Goal: Check status

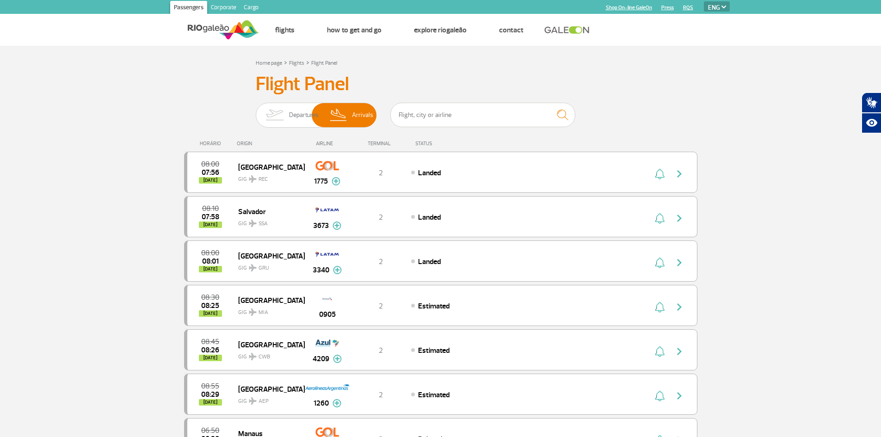
select select "en"
click at [299, 125] on span "Departures" at bounding box center [304, 115] width 30 height 24
click at [256, 111] on input "Departures Arrivals" at bounding box center [256, 111] width 0 height 0
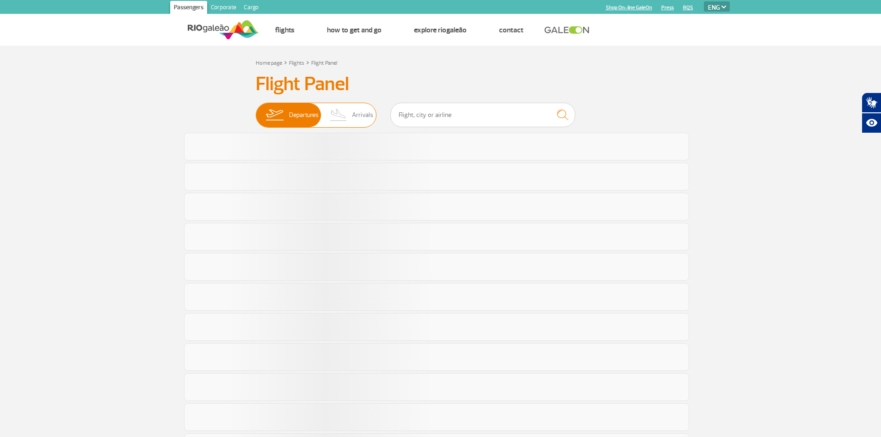
click at [343, 118] on img at bounding box center [338, 115] width 27 height 24
click at [256, 111] on input "Departures Arrivals" at bounding box center [256, 111] width 0 height 0
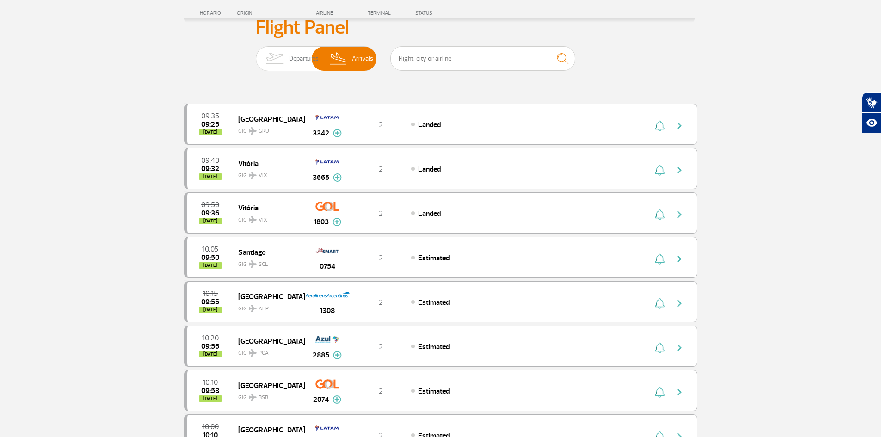
scroll to position [46, 0]
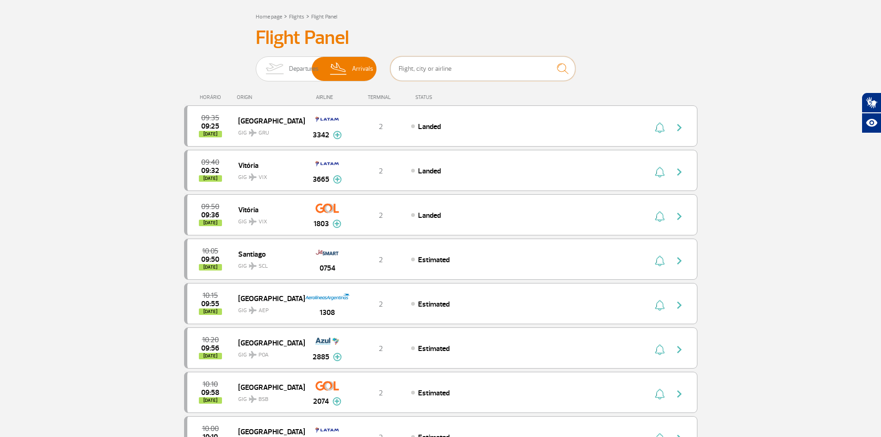
click at [454, 63] on input "text" at bounding box center [482, 68] width 185 height 25
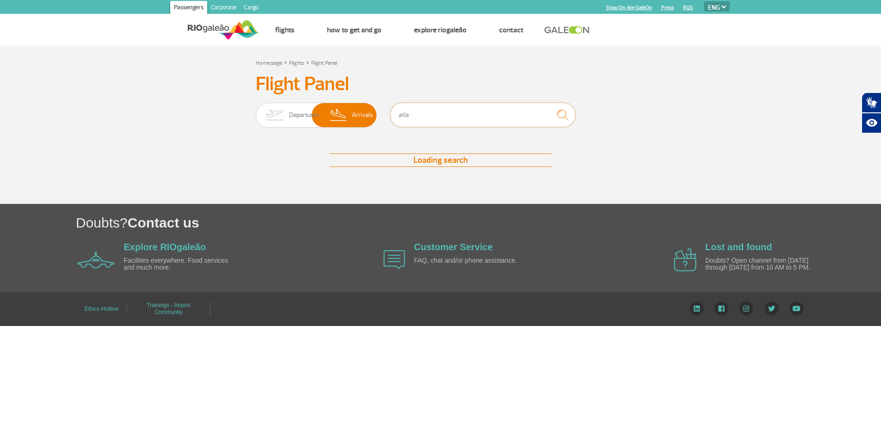
scroll to position [0, 0]
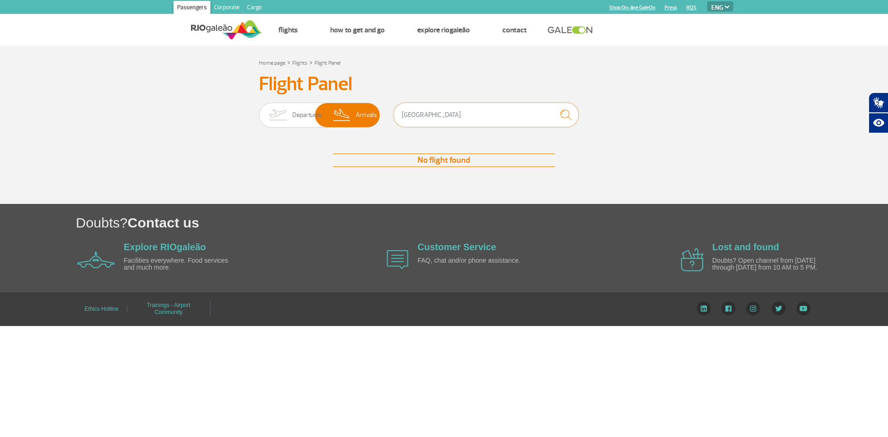
type input "[GEOGRAPHIC_DATA]"
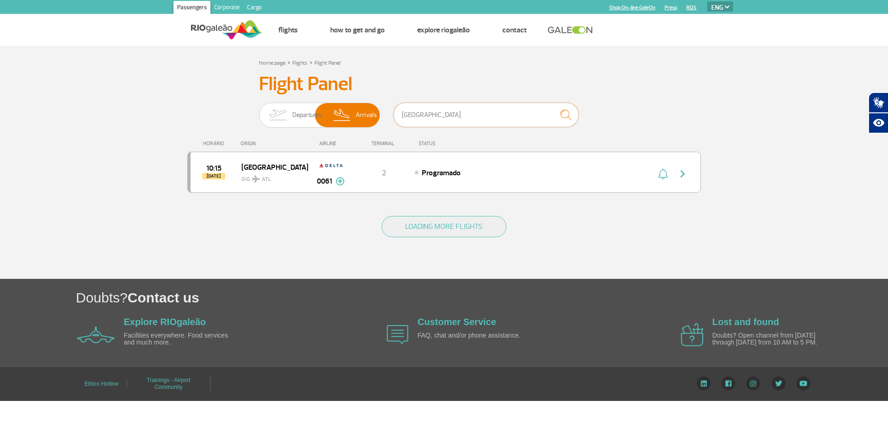
drag, startPoint x: 432, startPoint y: 113, endPoint x: 381, endPoint y: 113, distance: 50.4
click at [381, 113] on div "Departures Arrivals [GEOGRAPHIC_DATA]" at bounding box center [444, 117] width 370 height 28
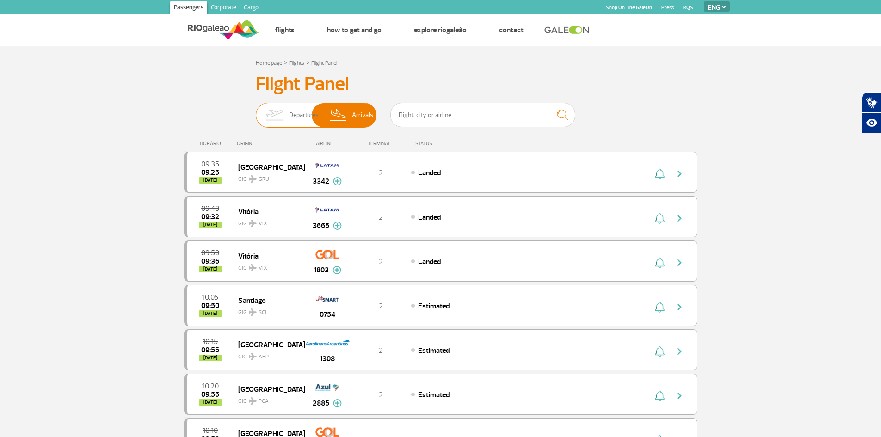
click at [278, 112] on img at bounding box center [274, 115] width 29 height 24
click at [256, 111] on input "Departures Arrivals" at bounding box center [256, 111] width 0 height 0
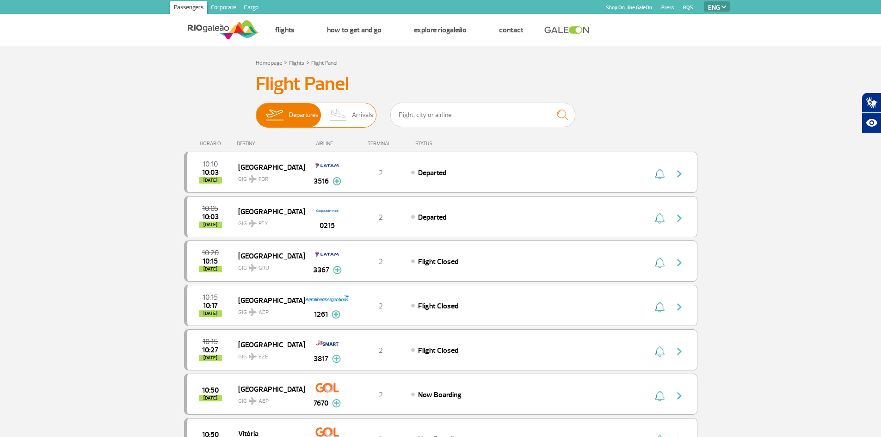
click at [343, 108] on img at bounding box center [338, 115] width 27 height 24
click at [256, 111] on input "Departures Arrivals" at bounding box center [256, 111] width 0 height 0
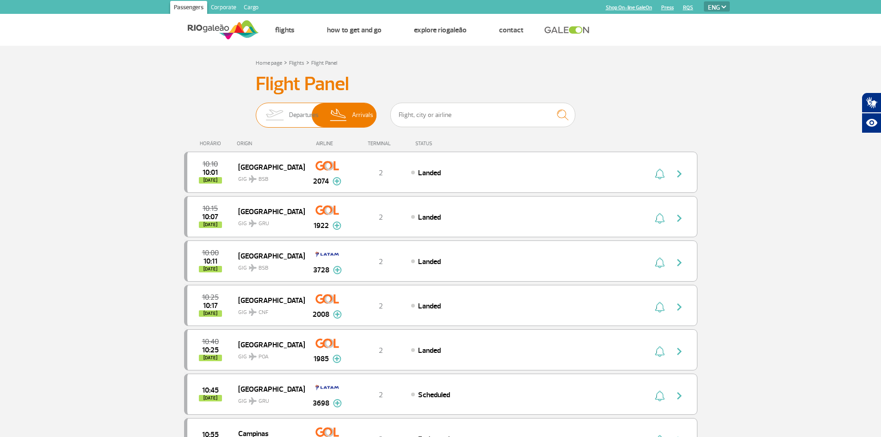
click at [285, 114] on img at bounding box center [274, 115] width 29 height 24
click at [256, 111] on input "Departures Arrivals" at bounding box center [256, 111] width 0 height 0
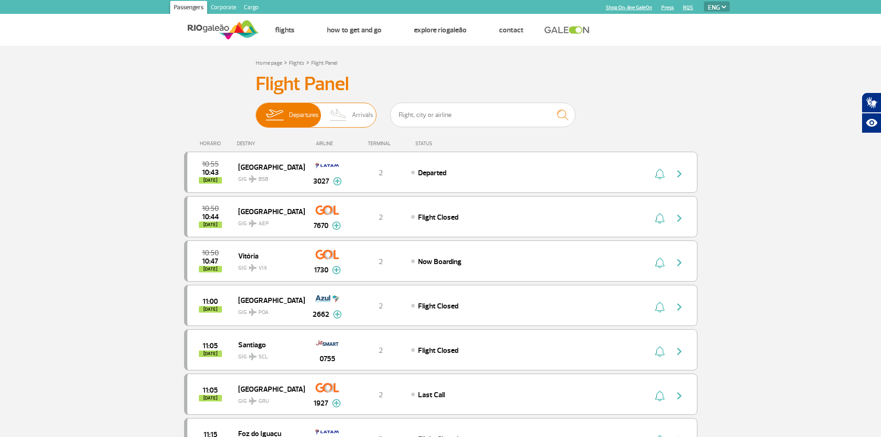
click at [352, 118] on img at bounding box center [338, 115] width 27 height 24
click at [256, 111] on input "Departures Arrivals" at bounding box center [256, 111] width 0 height 0
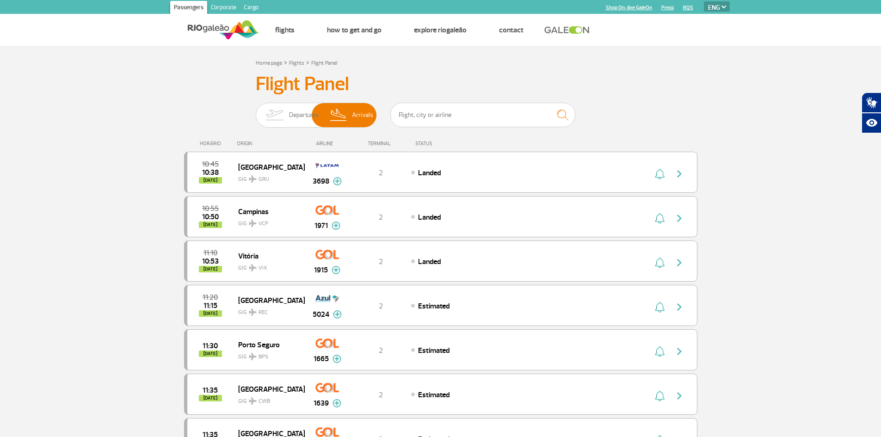
drag, startPoint x: 414, startPoint y: 3, endPoint x: 162, endPoint y: 104, distance: 271.1
click at [301, 112] on span "Departures" at bounding box center [304, 115] width 30 height 24
click at [256, 111] on input "Departures Arrivals" at bounding box center [256, 111] width 0 height 0
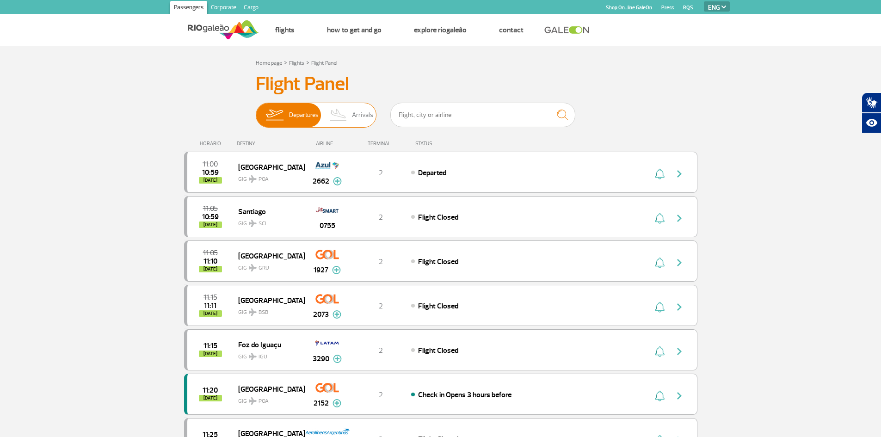
click at [349, 116] on img at bounding box center [338, 115] width 27 height 24
click at [256, 111] on input "Departures Arrivals" at bounding box center [256, 111] width 0 height 0
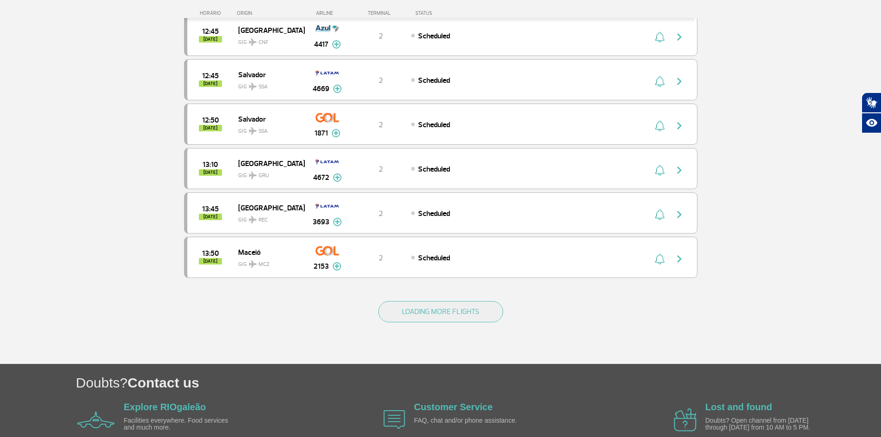
scroll to position [786, 0]
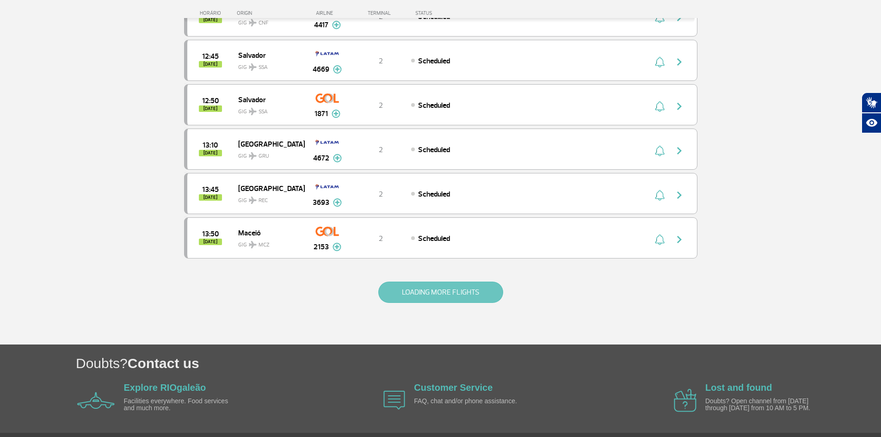
click at [436, 292] on button "LOADING MORE FLIGHTS" at bounding box center [440, 292] width 125 height 21
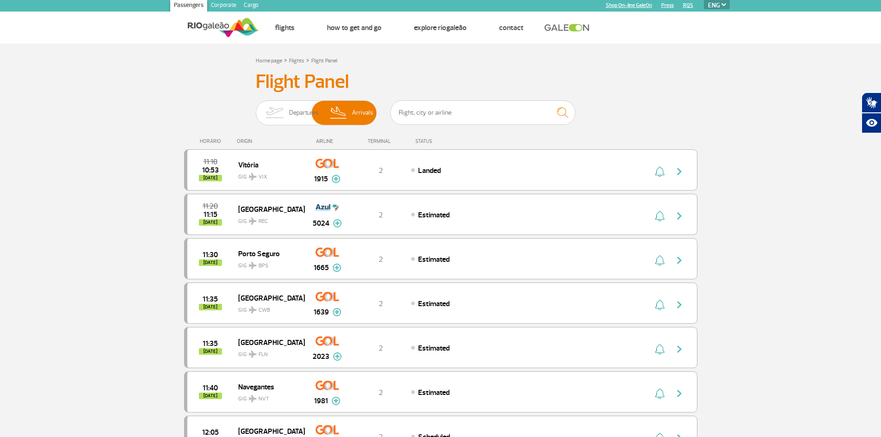
scroll to position [0, 0]
